Goal: Information Seeking & Learning: Learn about a topic

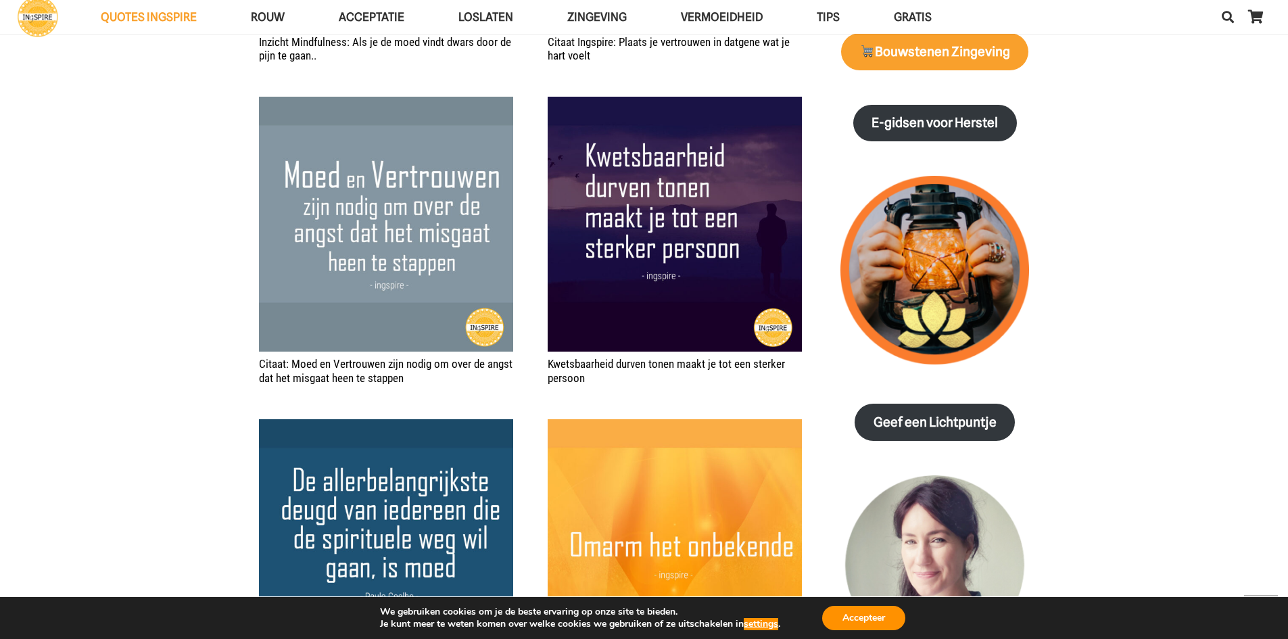
scroll to position [1487, 0]
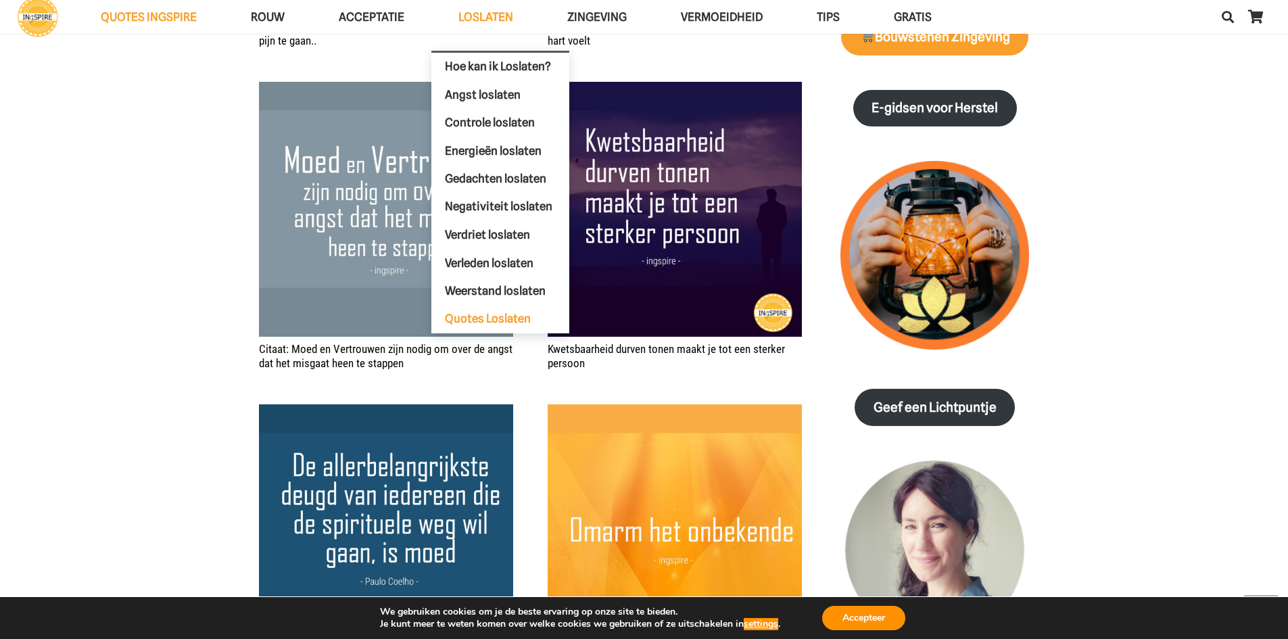
click at [488, 323] on span "Quotes Loslaten" at bounding box center [488, 319] width 86 height 14
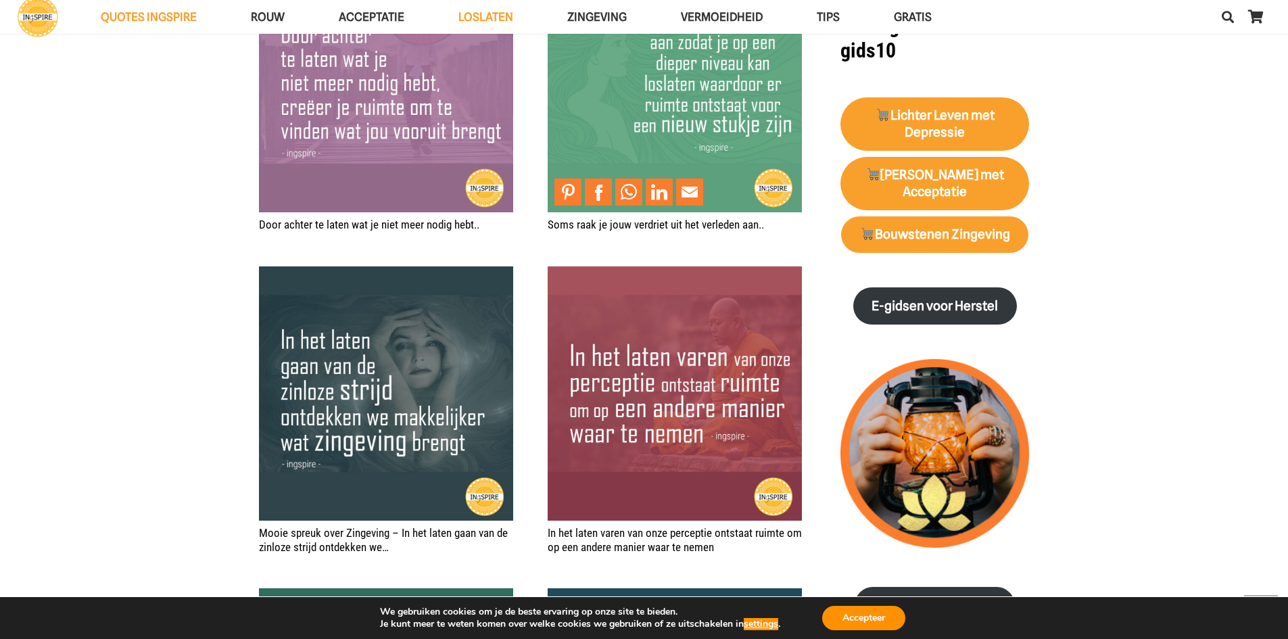
scroll to position [1487, 0]
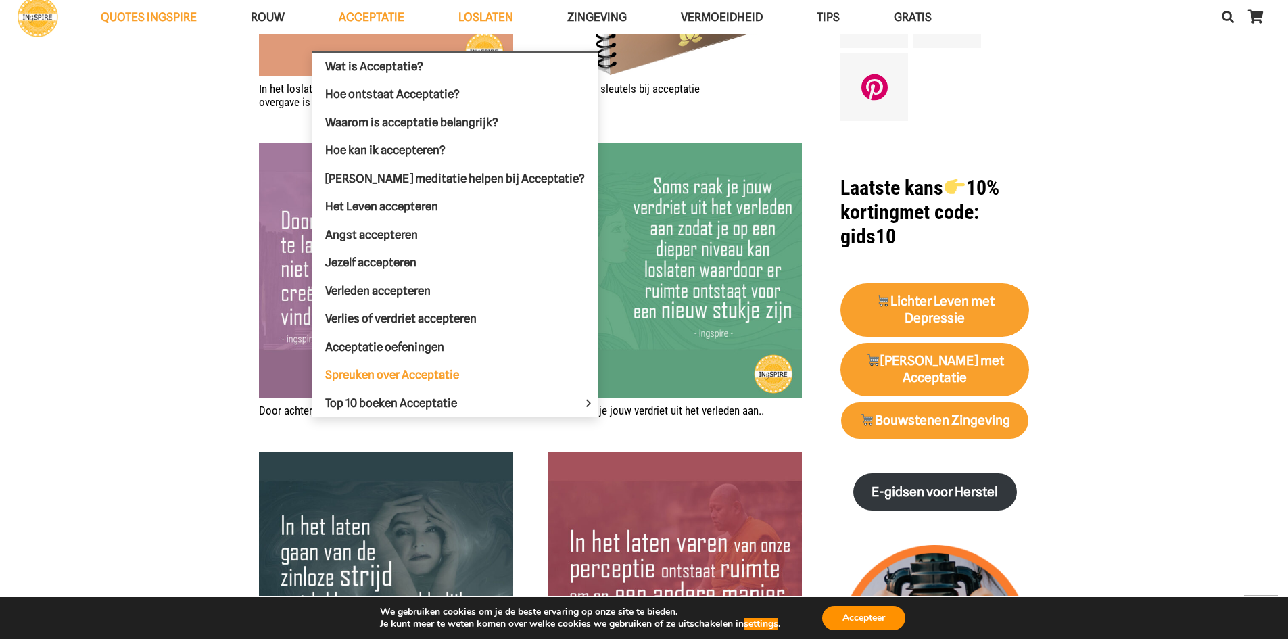
click at [387, 366] on link "Spreuken over Acceptatie" at bounding box center [455, 375] width 287 height 28
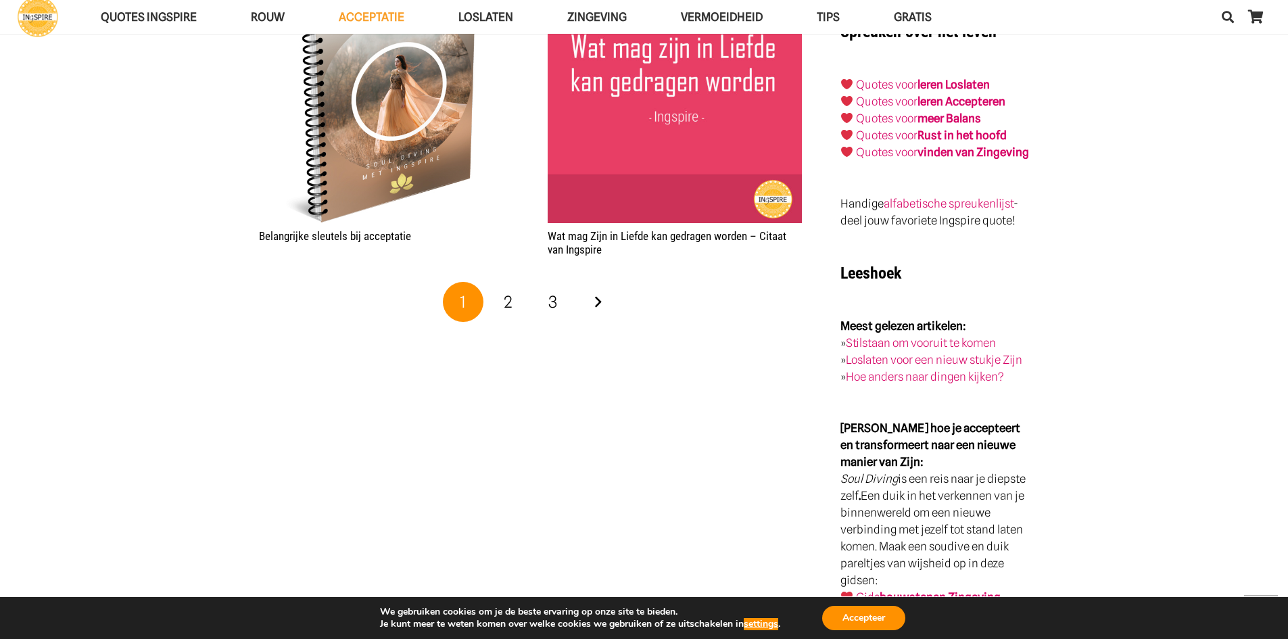
scroll to position [2433, 0]
click at [507, 298] on span "2" at bounding box center [508, 301] width 9 height 20
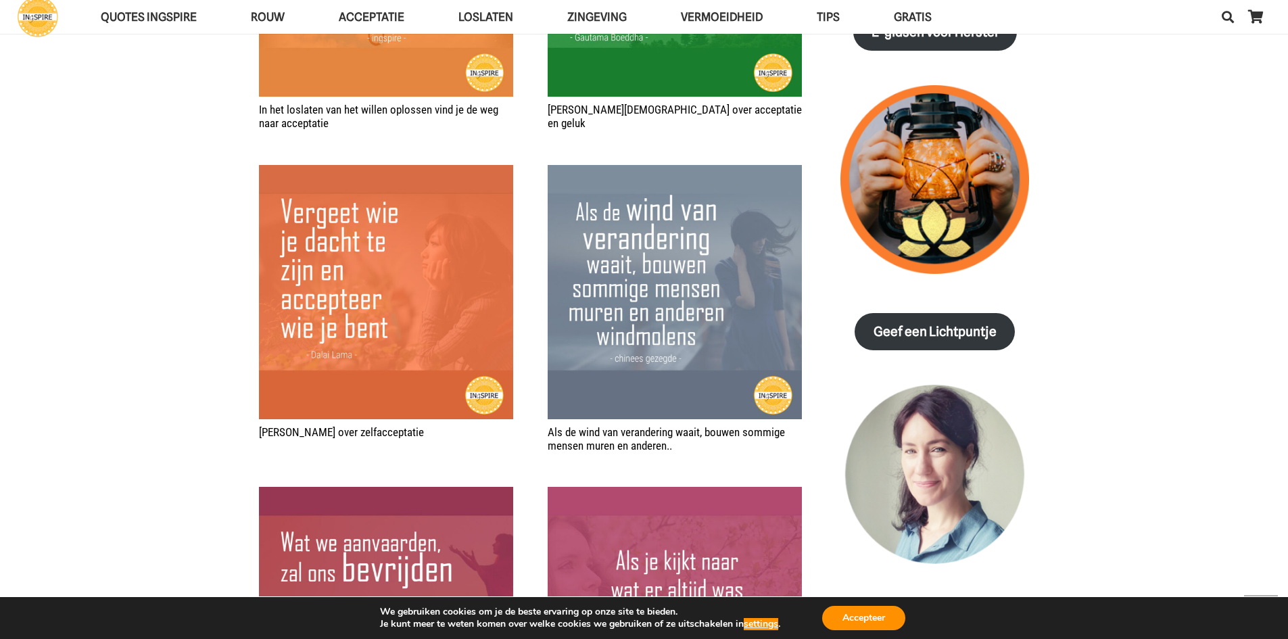
scroll to position [1757, 0]
